Goal: Information Seeking & Learning: Find specific fact

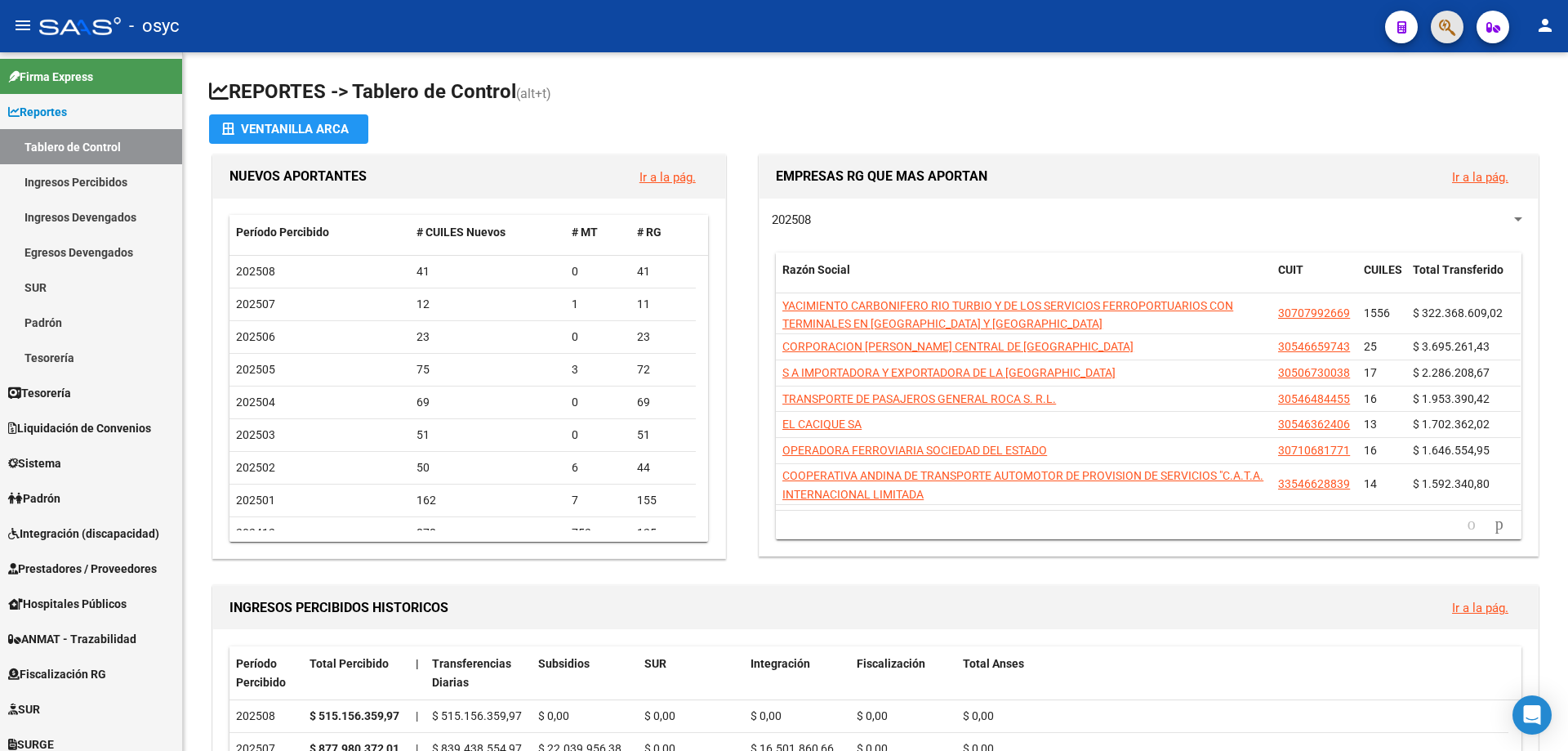
click at [1456, 38] on button "button" at bounding box center [1448, 27] width 33 height 33
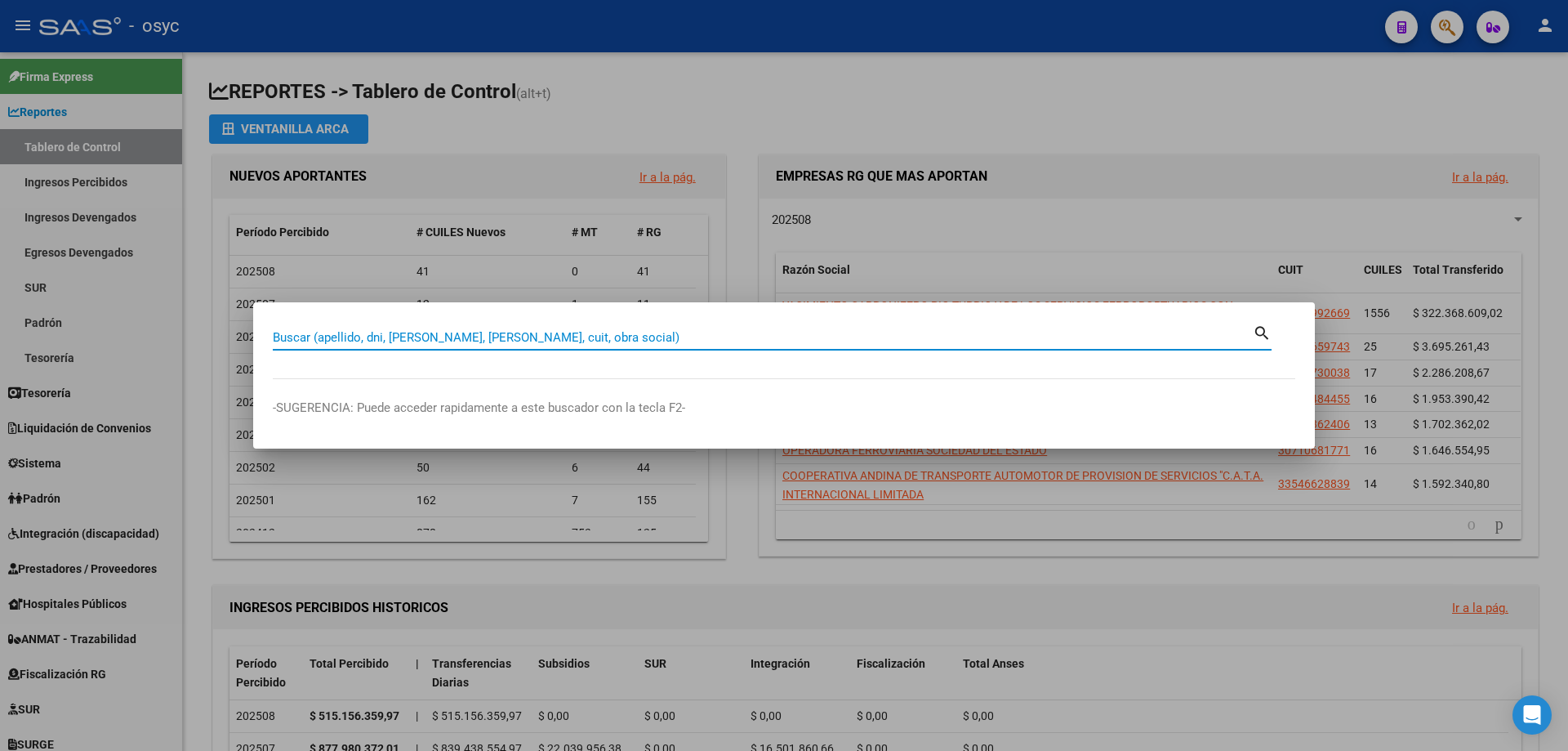
click at [878, 343] on input "Buscar (apellido, dni, [PERSON_NAME], [PERSON_NAME], cuit, obra social)" at bounding box center [762, 337] width 980 height 15
type input "30736547"
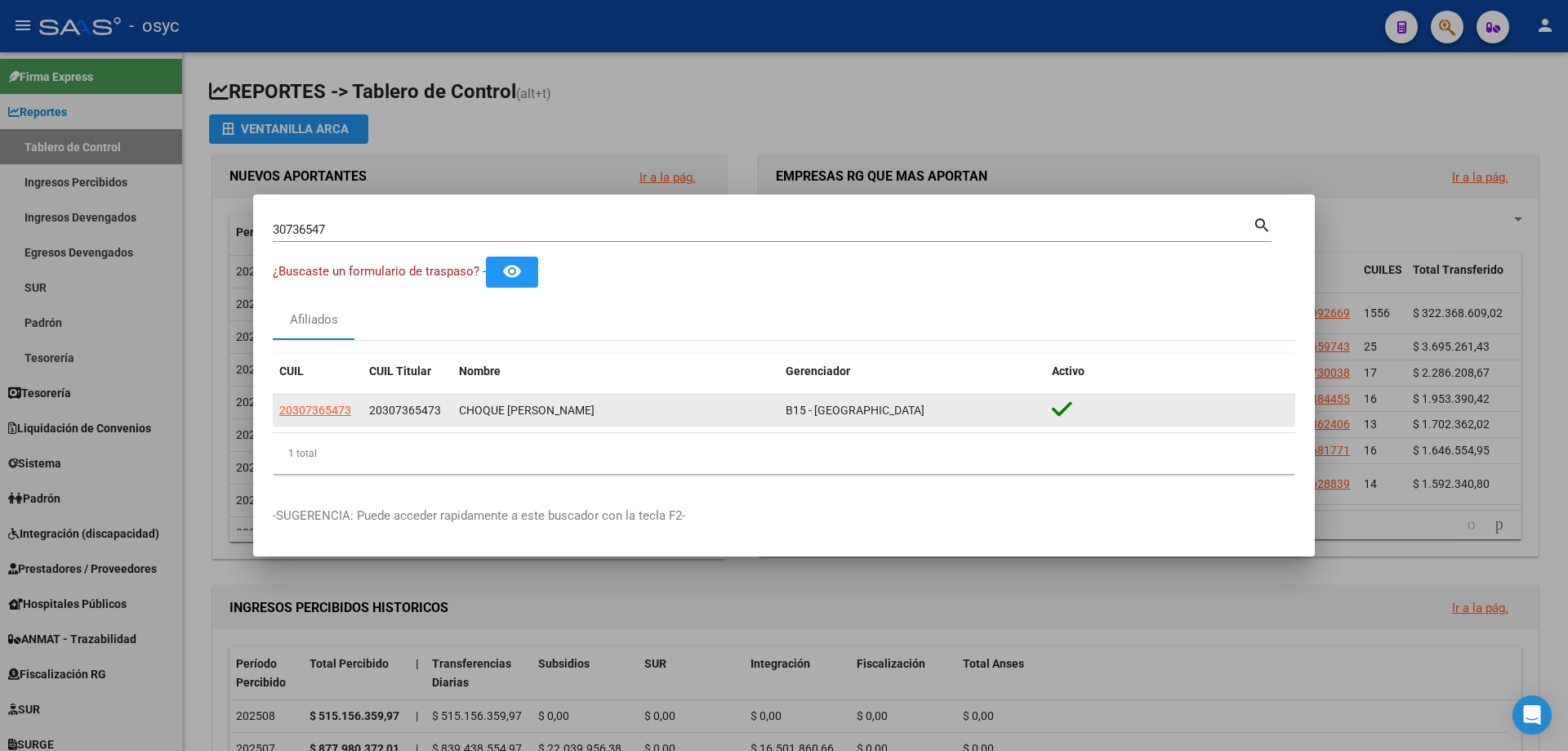
drag, startPoint x: 458, startPoint y: 410, endPoint x: 618, endPoint y: 401, distance: 160.3
click at [618, 401] on datatable-body-cell "CHOQUE [PERSON_NAME]" at bounding box center [616, 410] width 327 height 32
copy div "CHOQUE [PERSON_NAME]"
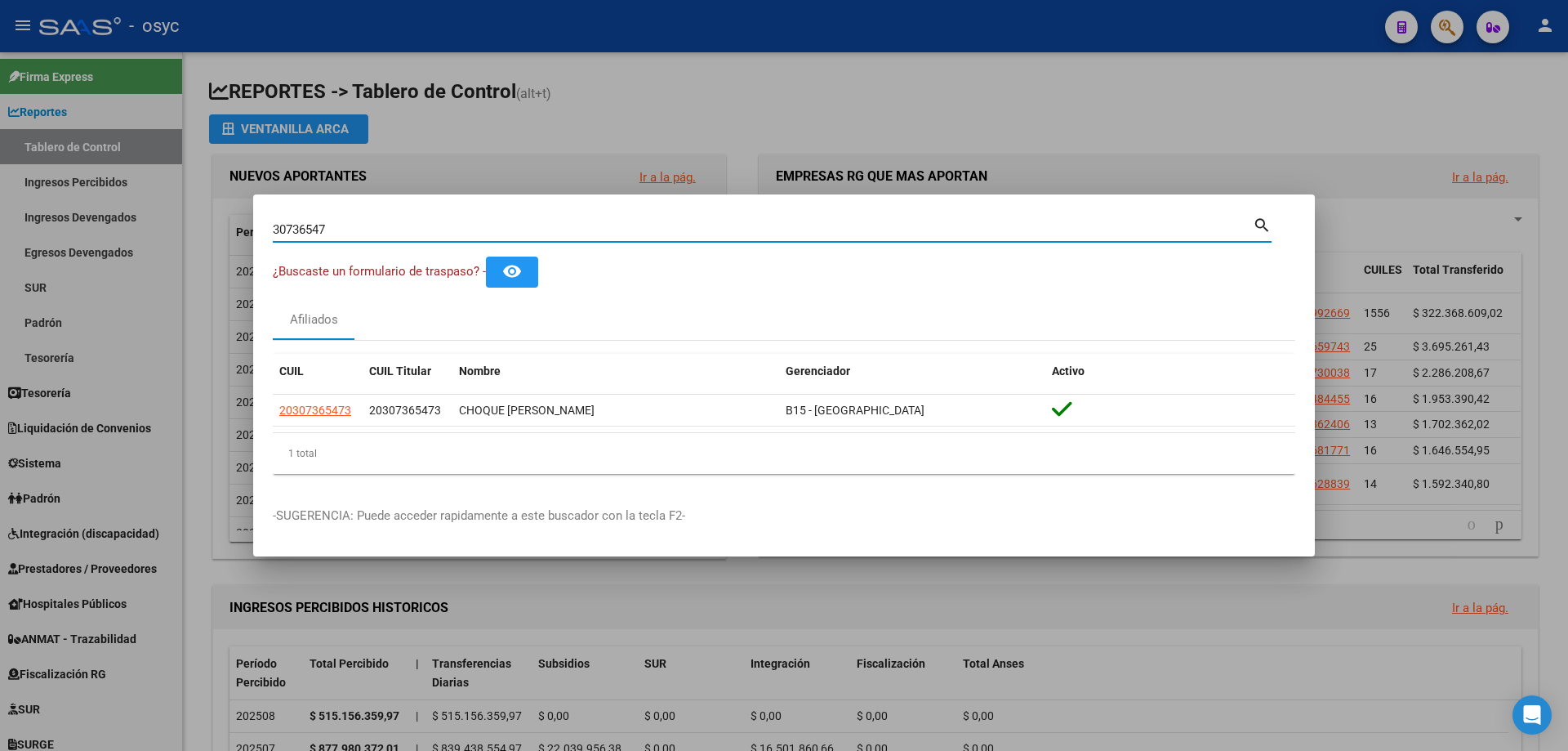
drag, startPoint x: 953, startPoint y: 223, endPoint x: 0, endPoint y: 162, distance: 955.0
click at [0, 162] on div "30736547 Buscar (apellido, dni, cuil, nro traspaso, cuit, obra social) search ¿…" at bounding box center [784, 376] width 1568 height 751
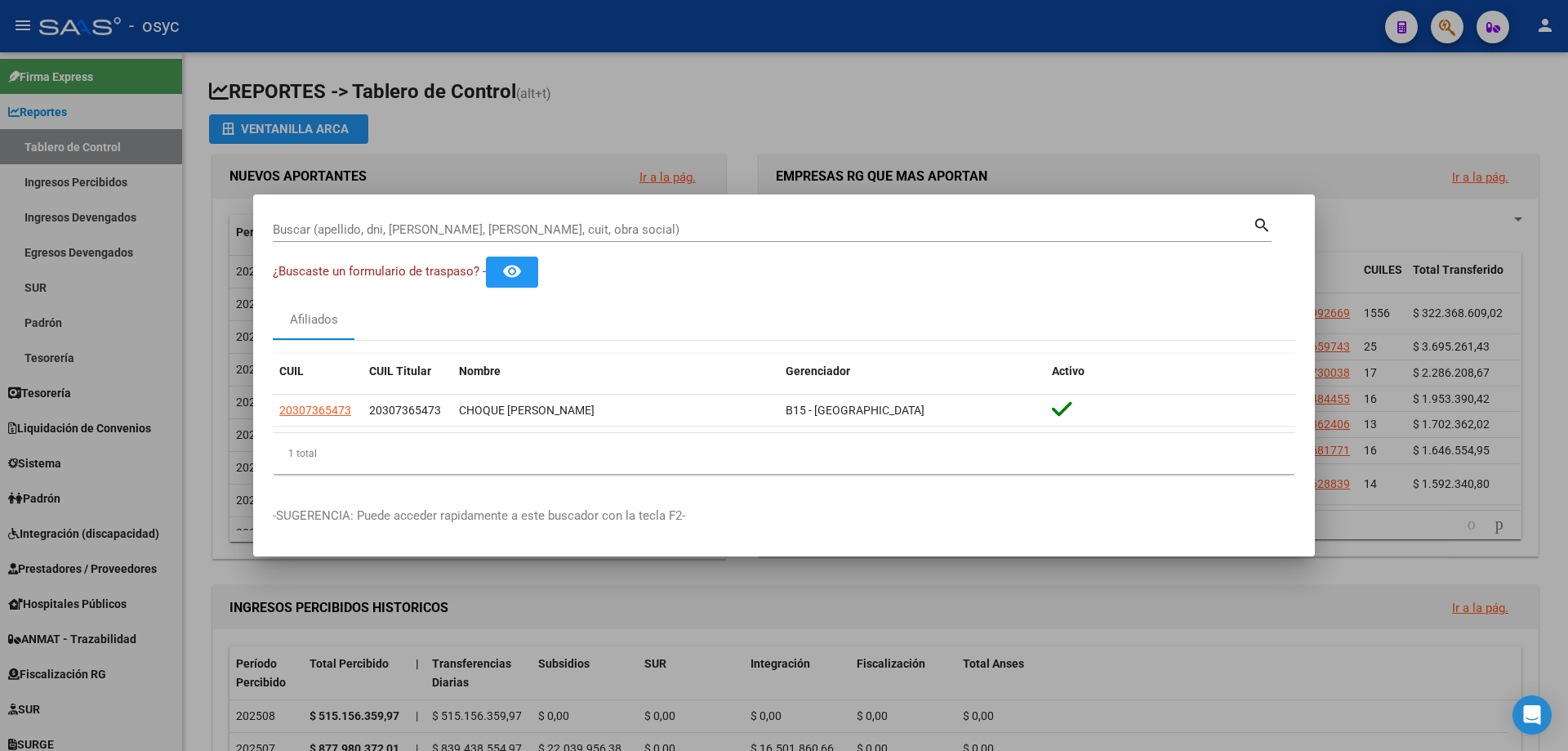
click at [1207, 672] on div at bounding box center [784, 376] width 1568 height 751
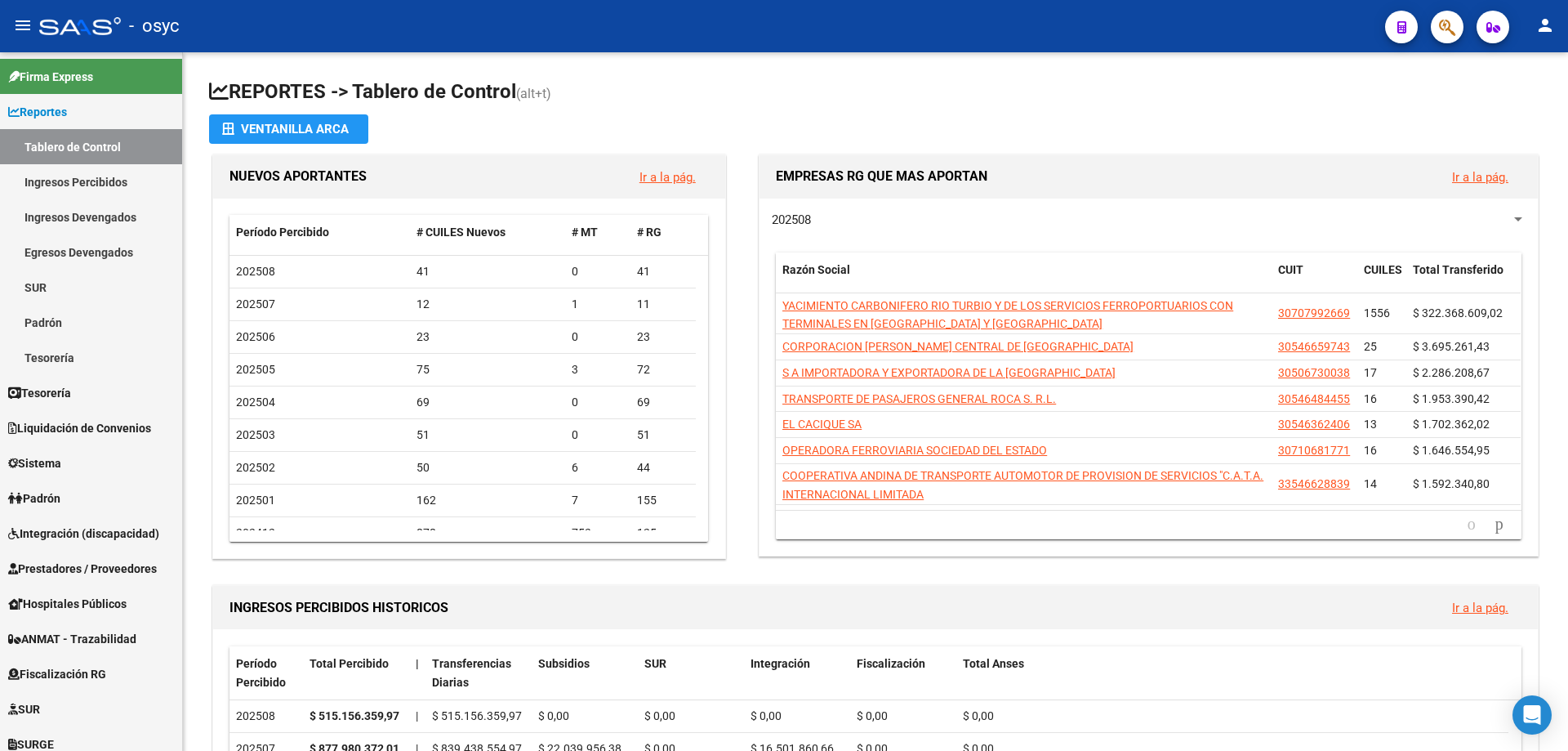
click at [1432, 31] on button "button" at bounding box center [1448, 27] width 33 height 33
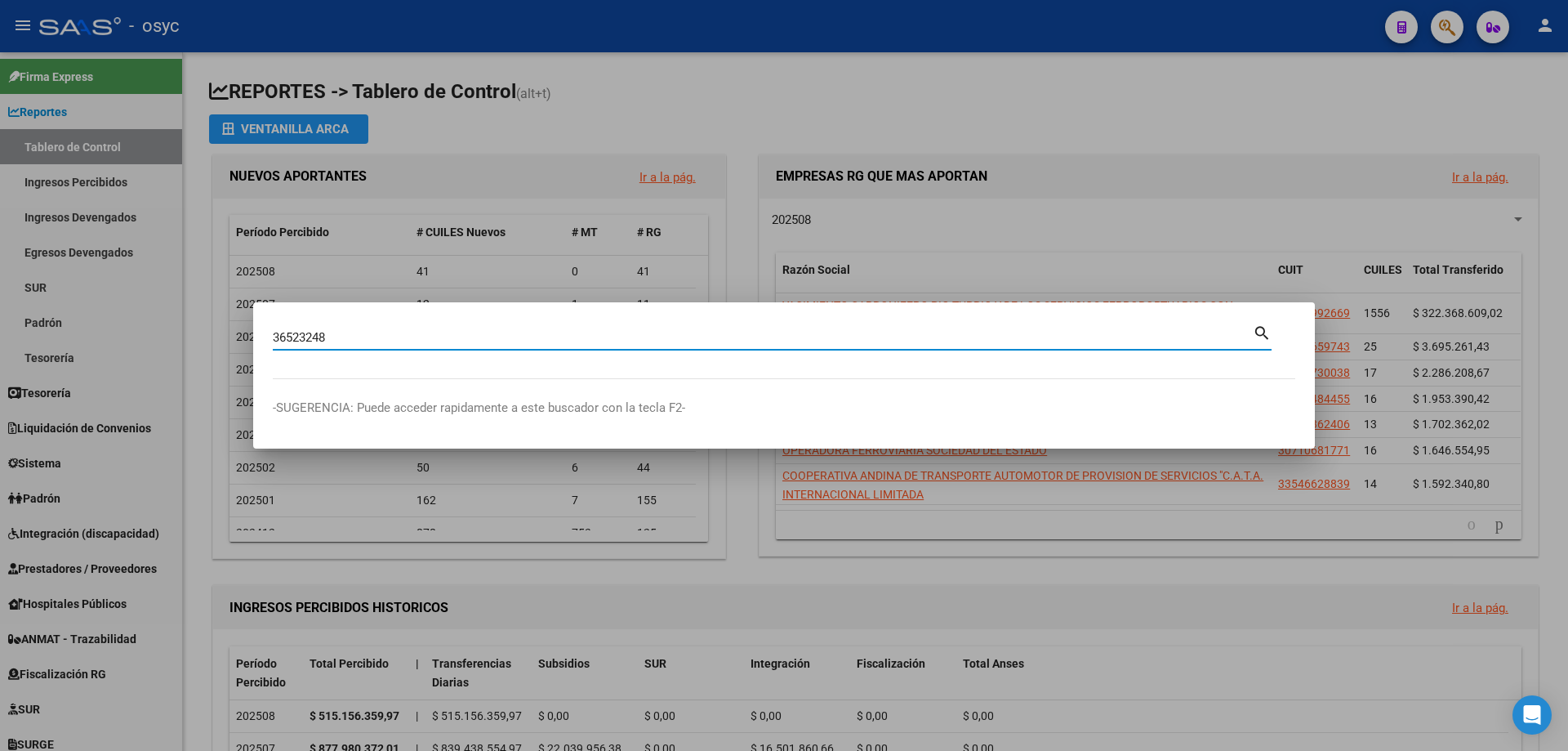
type input "36523248"
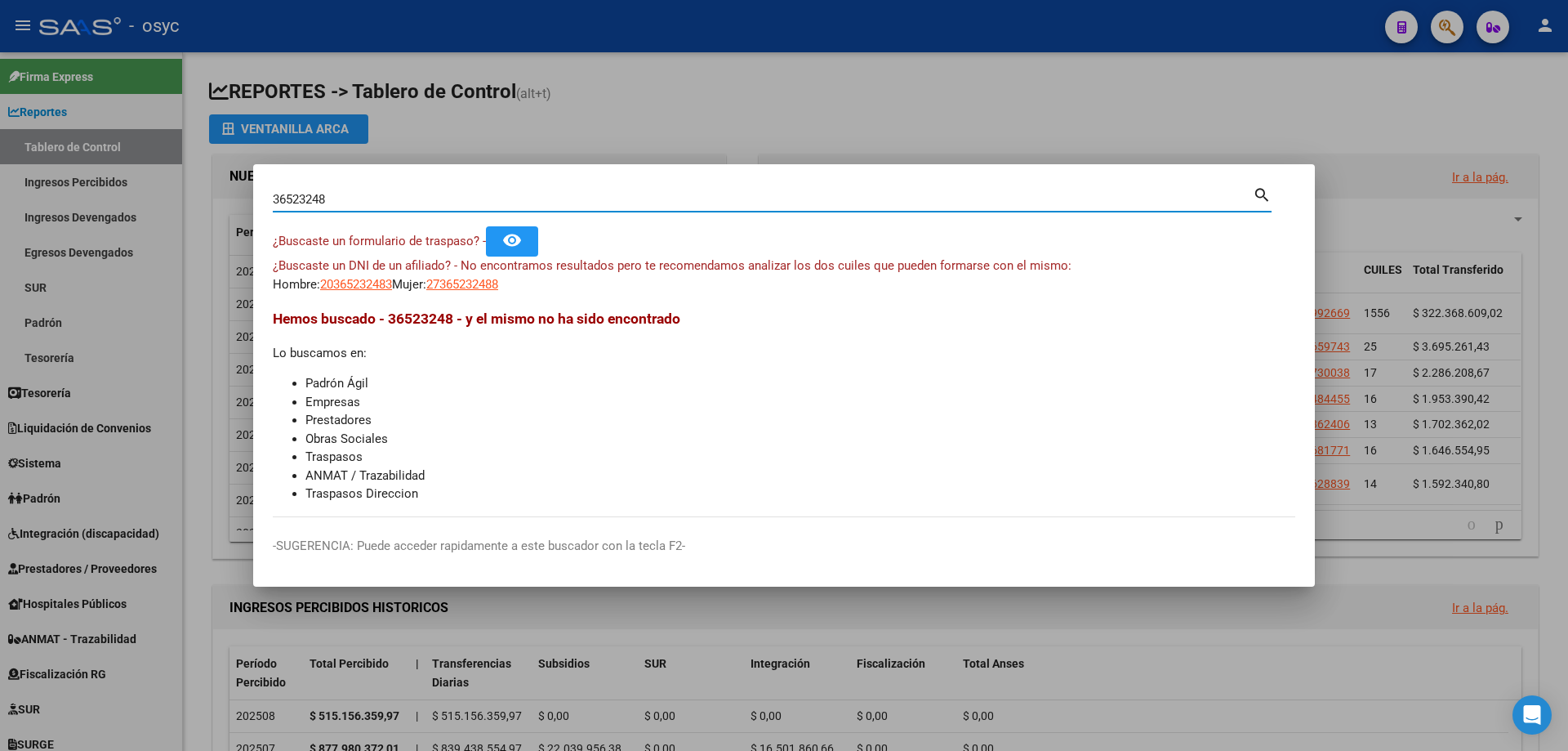
drag, startPoint x: 373, startPoint y: 200, endPoint x: 237, endPoint y: 212, distance: 136.5
click at [237, 212] on div "36523248 Buscar (apellido, dni, cuil, nro traspaso, cuit, obra social) search ¿…" at bounding box center [784, 376] width 1568 height 751
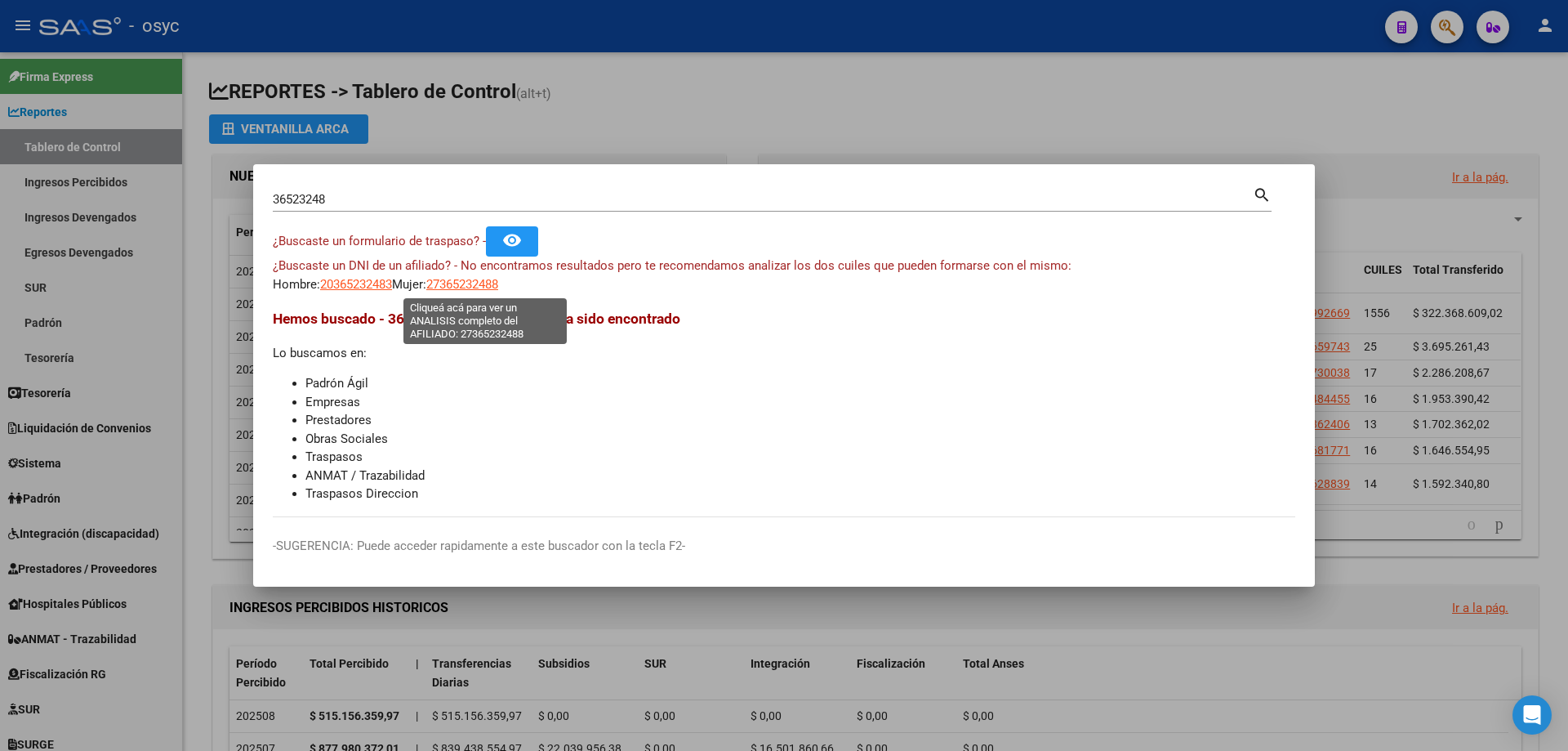
click at [476, 282] on span "27365232488" at bounding box center [462, 284] width 72 height 15
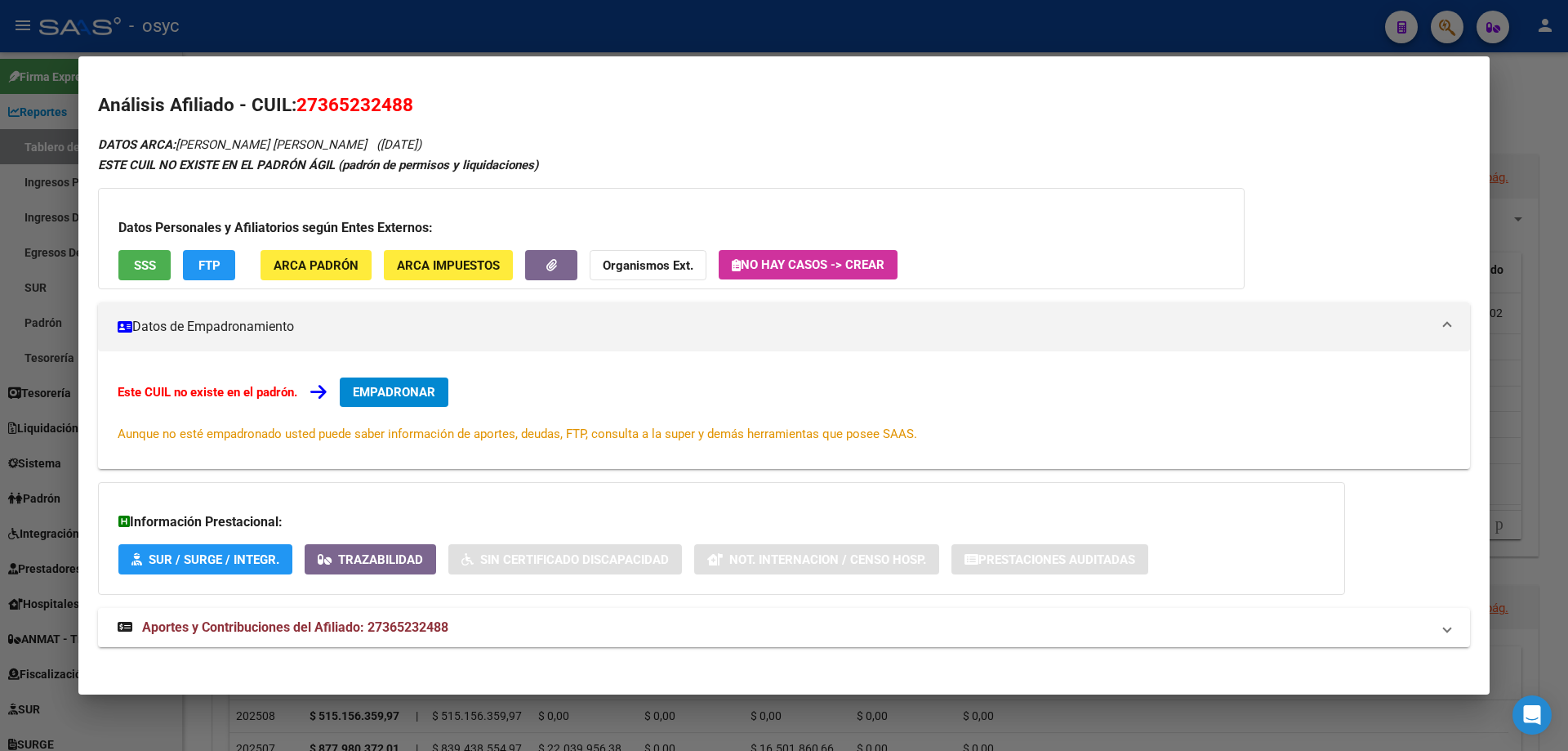
click at [1072, 0] on div at bounding box center [784, 376] width 1568 height 751
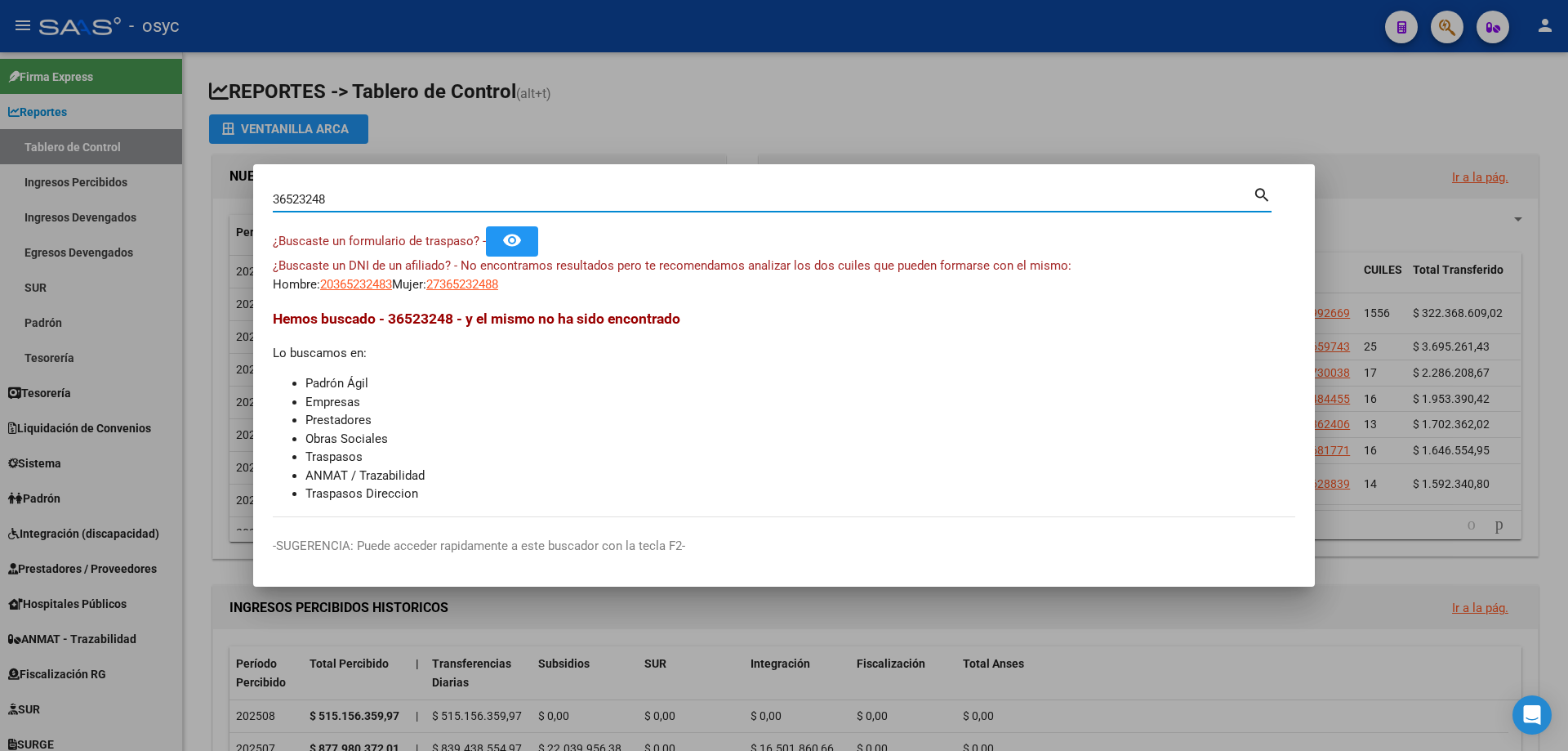
drag, startPoint x: 662, startPoint y: 199, endPoint x: 0, endPoint y: 293, distance: 668.6
click at [0, 293] on div "36523248 Buscar (apellido, dni, cuil, nro traspaso, cuit, obra social) search ¿…" at bounding box center [784, 376] width 1568 height 751
type input "20184322"
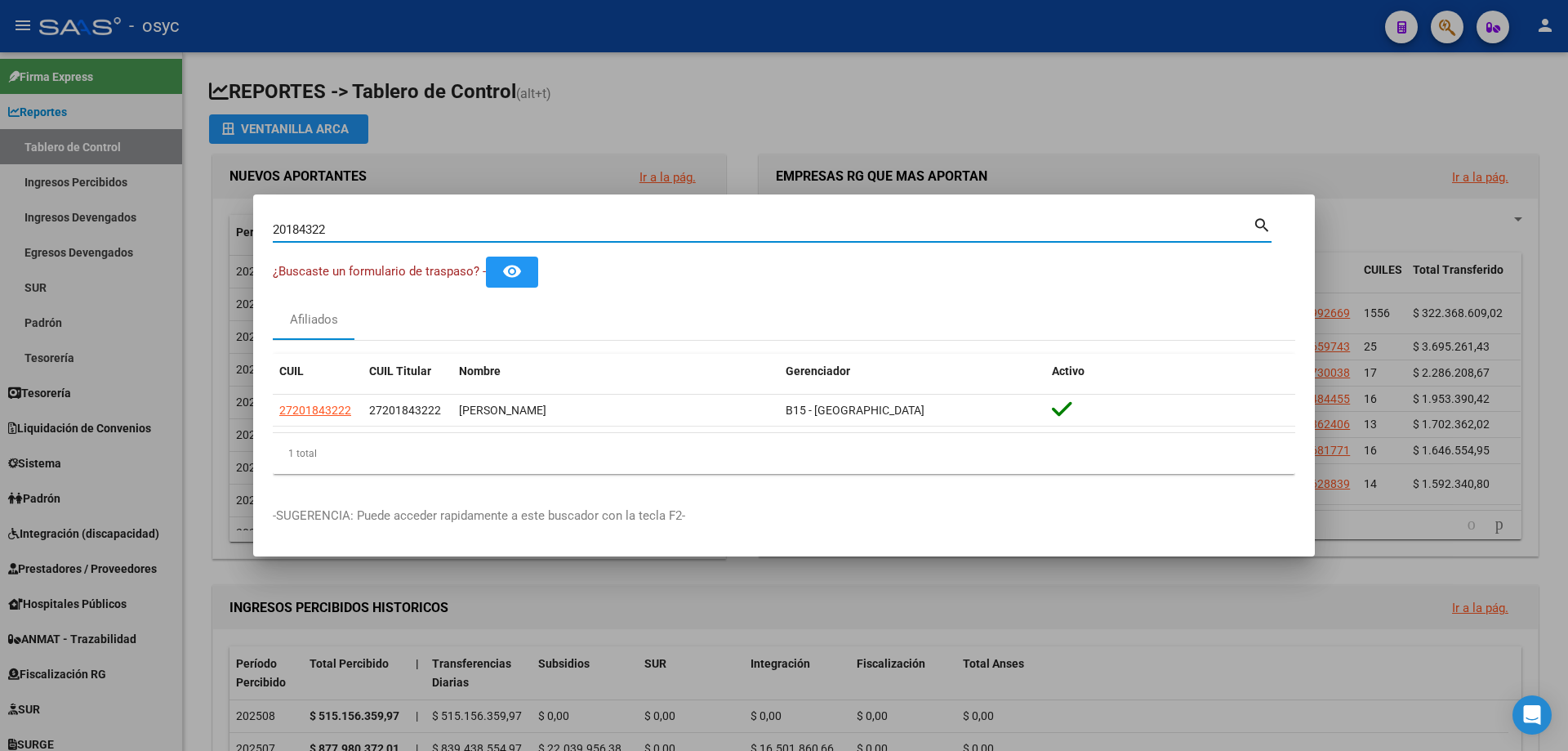
drag, startPoint x: 430, startPoint y: 230, endPoint x: 336, endPoint y: 229, distance: 94.0
click at [229, 216] on div "20184322 Buscar (apellido, dni, cuil, nro traspaso, cuit, obra social) search ¿…" at bounding box center [784, 376] width 1568 height 751
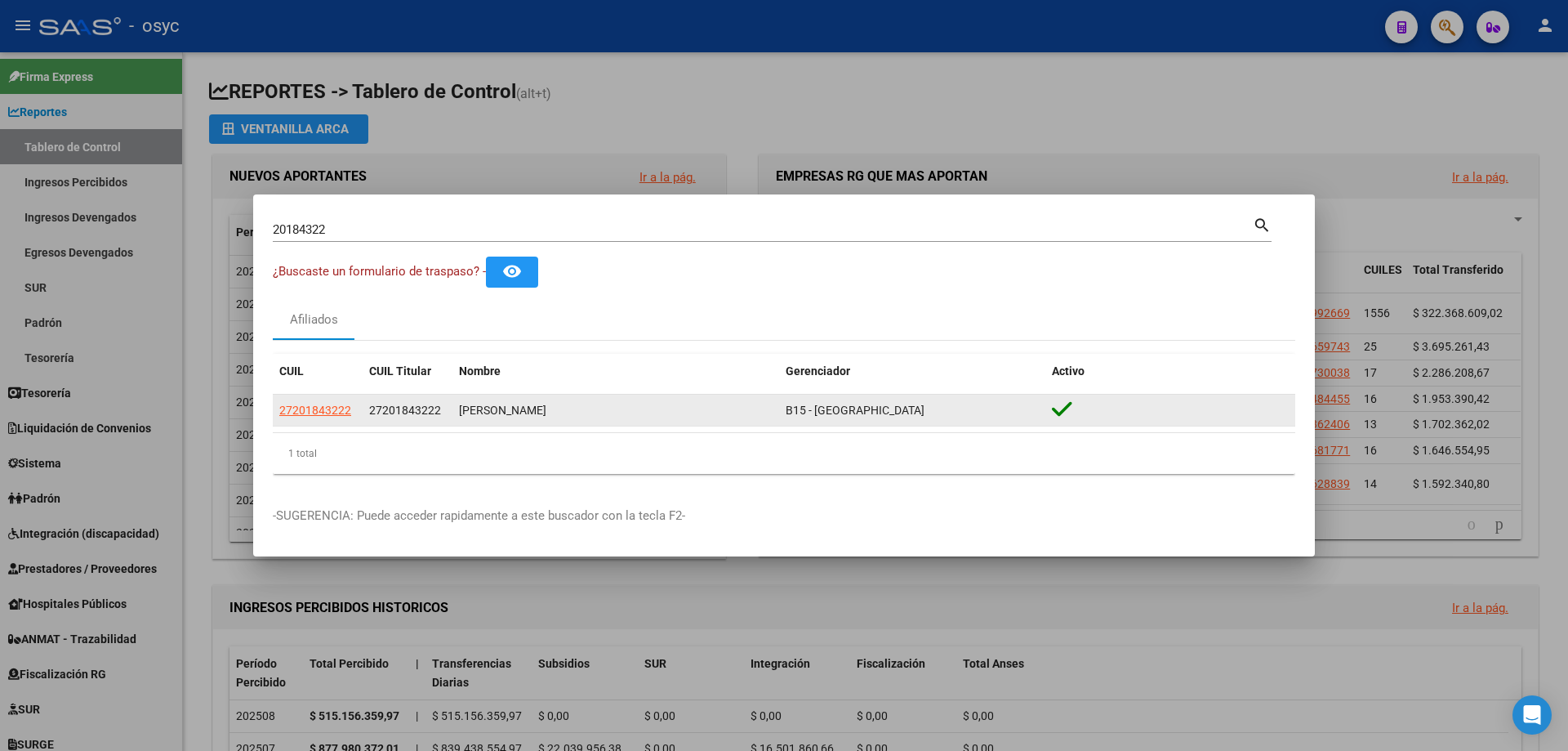
drag, startPoint x: 369, startPoint y: 408, endPoint x: 445, endPoint y: 406, distance: 76.0
click at [445, 406] on div "27201843222" at bounding box center [407, 411] width 77 height 19
copy span "27201843222"
